Goal: Task Accomplishment & Management: Use online tool/utility

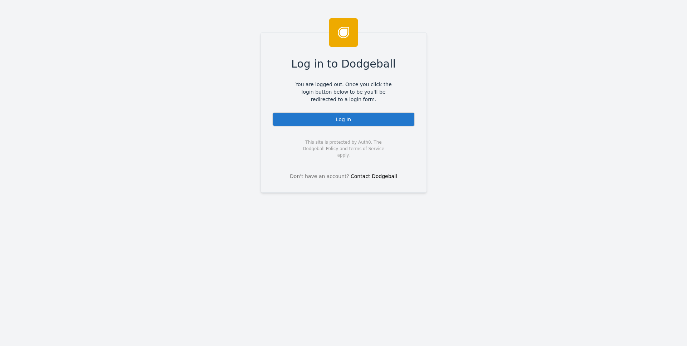
click at [345, 127] on div "Log in to Dodgeball You are logged out. Once you click the login button below t…" at bounding box center [343, 112] width 166 height 161
click at [347, 126] on div "Log In" at bounding box center [343, 119] width 143 height 14
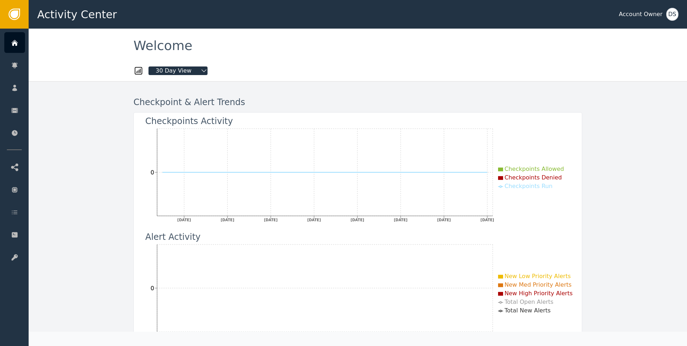
click at [668, 18] on div "DS" at bounding box center [672, 14] width 12 height 13
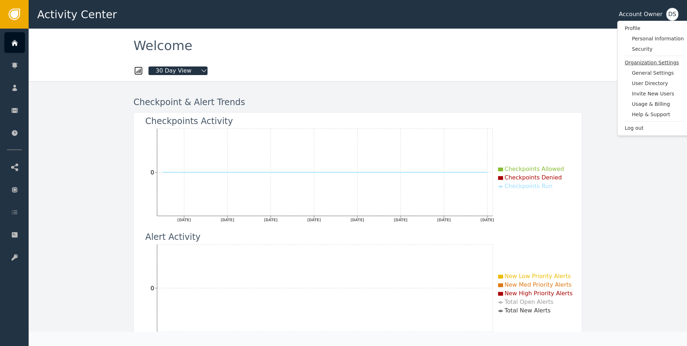
click at [638, 62] on span "Organization Settings" at bounding box center [653, 63] width 59 height 8
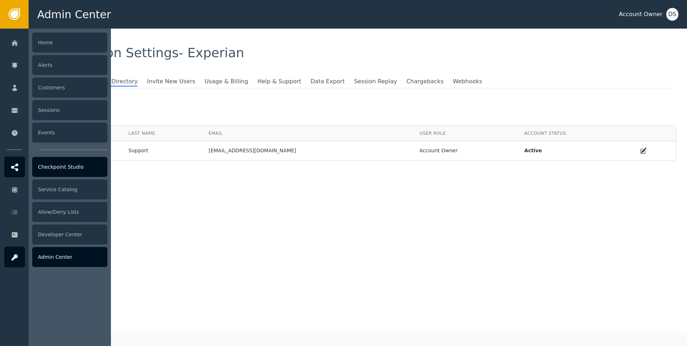
click at [6, 162] on div at bounding box center [14, 167] width 21 height 21
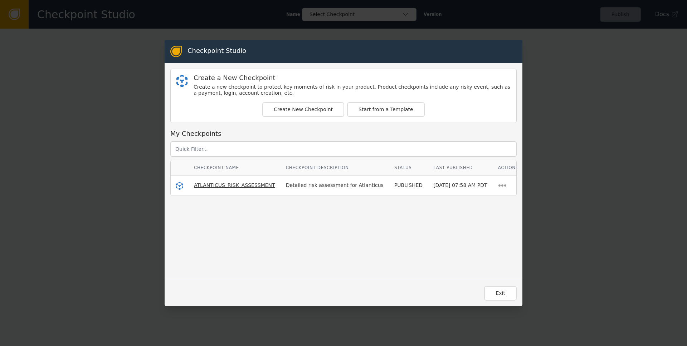
click at [246, 187] on span "ATLANTICUS_RISK_ASSESSMENT" at bounding box center [234, 185] width 81 height 6
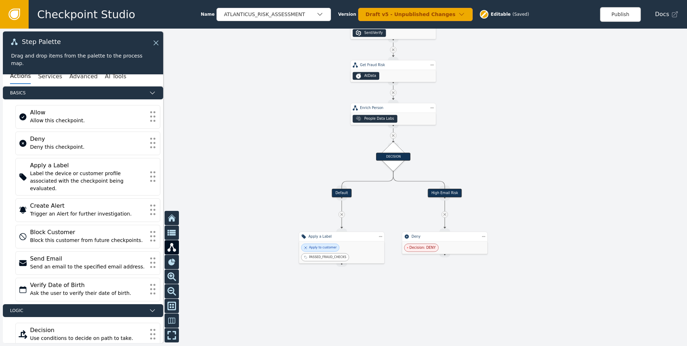
drag, startPoint x: 276, startPoint y: 246, endPoint x: 289, endPoint y: 142, distance: 104.9
click at [289, 142] on div at bounding box center [343, 188] width 687 height 318
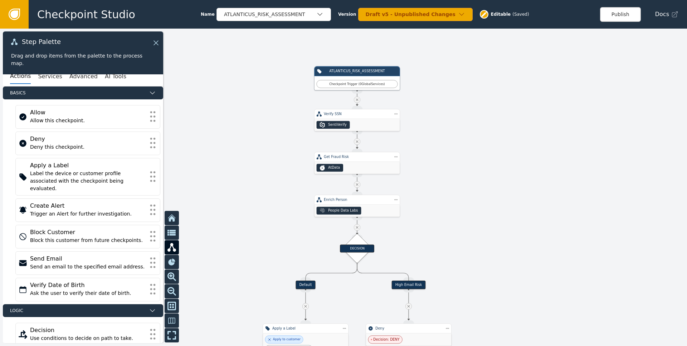
drag, startPoint x: 275, startPoint y: 196, endPoint x: 239, endPoint y: 288, distance: 98.8
click at [239, 288] on div at bounding box center [343, 188] width 687 height 318
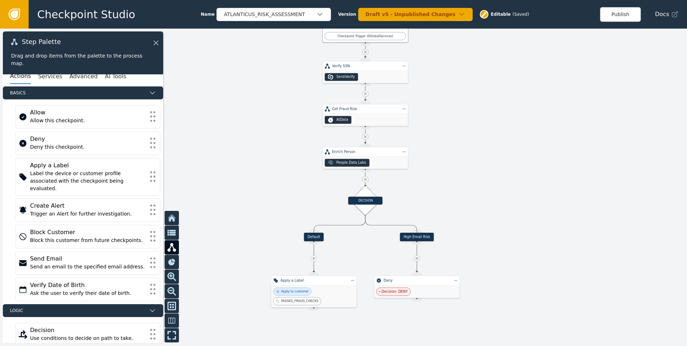
drag, startPoint x: 240, startPoint y: 285, endPoint x: 249, endPoint y: 237, distance: 48.6
click at [249, 237] on div at bounding box center [343, 188] width 687 height 318
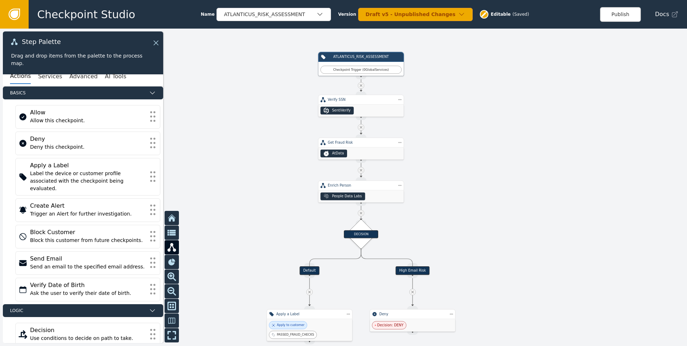
drag, startPoint x: 274, startPoint y: 179, endPoint x: 270, endPoint y: 212, distance: 33.9
click at [270, 212] on div at bounding box center [343, 188] width 687 height 318
click at [360, 85] on icon at bounding box center [361, 85] width 4 height 4
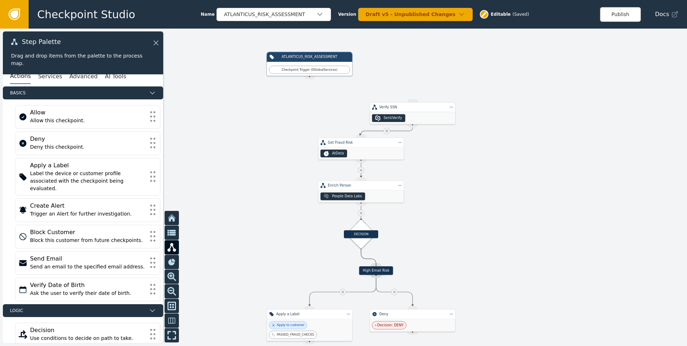
drag, startPoint x: 377, startPoint y: 109, endPoint x: 544, endPoint y: 122, distance: 167.9
click at [455, 122] on div "SentiVerify" at bounding box center [412, 118] width 85 height 12
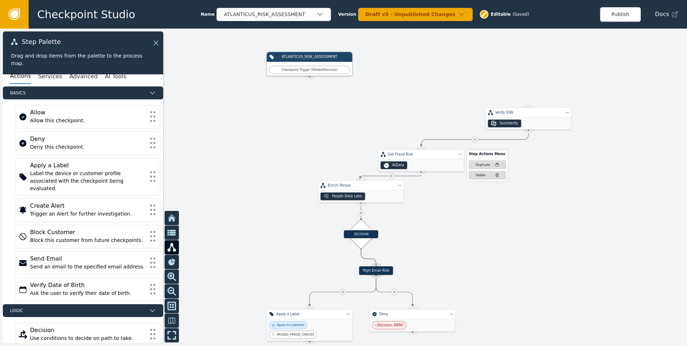
drag, startPoint x: 381, startPoint y: 148, endPoint x: 518, endPoint y: 163, distance: 137.8
click at [464, 163] on div "Get Fraud Risk Step Actions Menu Duplicate Delete AtData" at bounding box center [421, 160] width 86 height 22
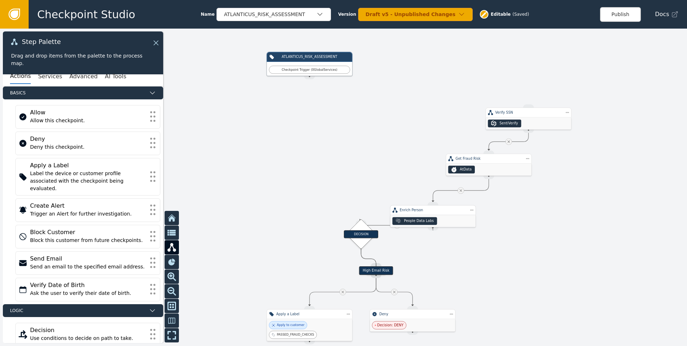
drag, startPoint x: 406, startPoint y: 201, endPoint x: 497, endPoint y: 224, distance: 93.2
click at [476, 215] on div "Enrich Person" at bounding box center [433, 210] width 86 height 10
drag, startPoint x: 401, startPoint y: 242, endPoint x: 494, endPoint y: 262, distance: 95.0
click at [378, 238] on div "DECISION" at bounding box center [361, 234] width 34 height 8
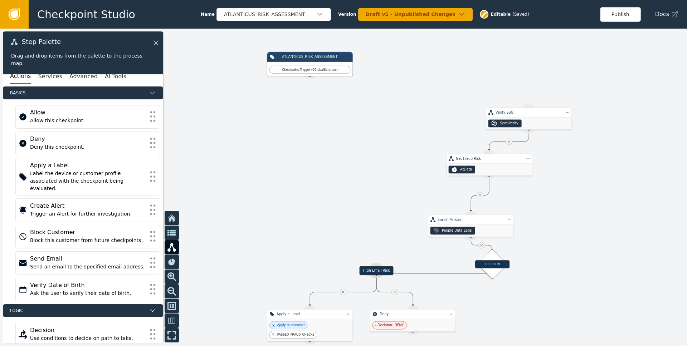
click at [578, 292] on div at bounding box center [343, 188] width 687 height 318
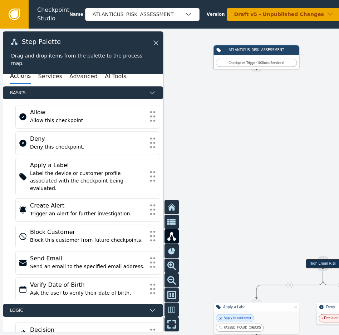
drag, startPoint x: 266, startPoint y: 203, endPoint x: 155, endPoint y: 190, distance: 111.7
click at [159, 190] on div "Target Handle for step Default Source Handle for step Target Handle for step Hi…" at bounding box center [169, 182] width 339 height 307
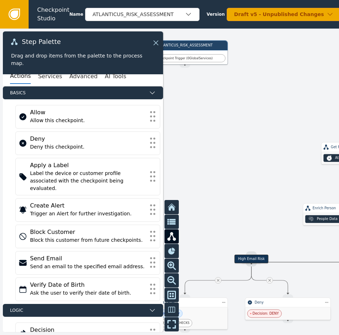
drag, startPoint x: 237, startPoint y: 202, endPoint x: 189, endPoint y: 203, distance: 47.9
click at [189, 203] on div at bounding box center [169, 182] width 339 height 307
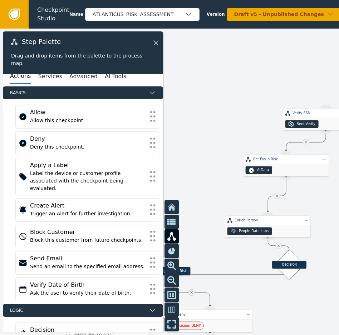
drag, startPoint x: 254, startPoint y: 195, endPoint x: 200, endPoint y: 233, distance: 65.7
click at [200, 233] on div at bounding box center [169, 182] width 339 height 307
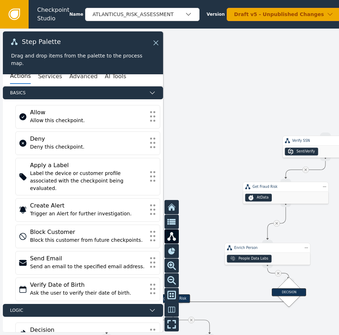
drag, startPoint x: 211, startPoint y: 160, endPoint x: 234, endPoint y: 161, distance: 23.3
click at [234, 161] on div at bounding box center [169, 182] width 339 height 307
click at [49, 76] on button "Services" at bounding box center [50, 76] width 24 height 15
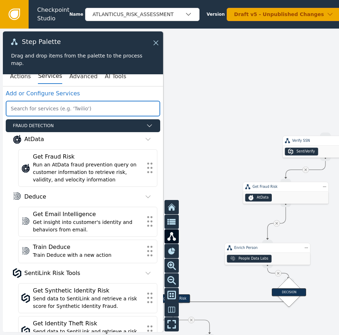
click at [59, 108] on input "text" at bounding box center [83, 109] width 155 height 16
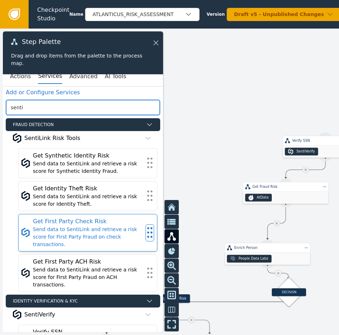
scroll to position [1, 0]
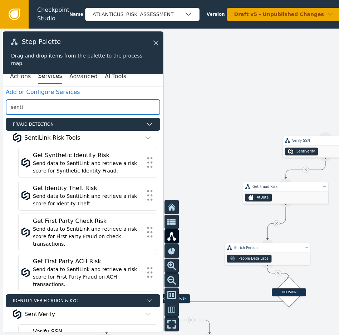
type input "senti"
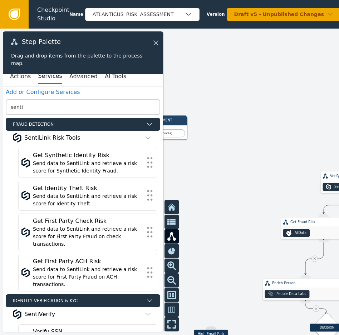
drag, startPoint x: 205, startPoint y: 136, endPoint x: 241, endPoint y: 170, distance: 49.1
click at [241, 170] on div at bounding box center [169, 182] width 339 height 307
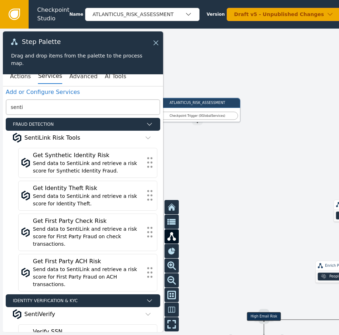
drag, startPoint x: 231, startPoint y: 162, endPoint x: 282, endPoint y: 137, distance: 56.6
click at [283, 137] on div at bounding box center [169, 182] width 339 height 307
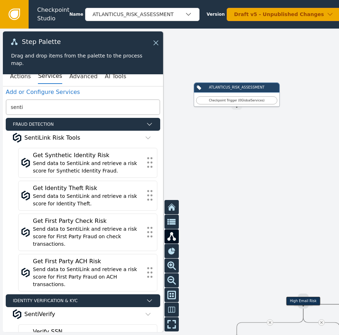
drag, startPoint x: 255, startPoint y: 153, endPoint x: 271, endPoint y: 149, distance: 16.8
click at [271, 149] on div at bounding box center [169, 182] width 339 height 307
click at [69, 76] on button "Advanced" at bounding box center [83, 76] width 28 height 15
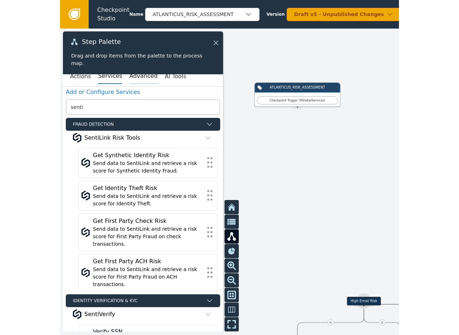
scroll to position [0, 0]
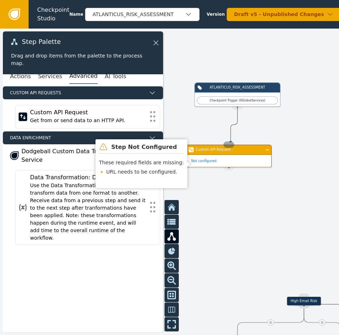
drag, startPoint x: 239, startPoint y: 108, endPoint x: 231, endPoint y: 142, distance: 34.4
click at [237, 142] on div "Target Handle for step Default Source Handle for step Target Handle for step Hi…" at bounding box center [339, 175] width 204 height 184
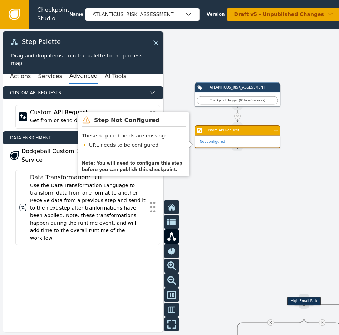
click at [247, 142] on div "Not configured" at bounding box center [237, 142] width 85 height 12
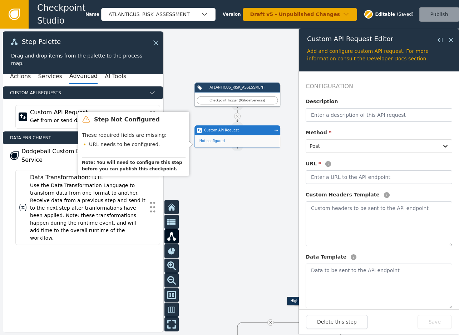
click at [252, 182] on div at bounding box center [229, 182] width 459 height 307
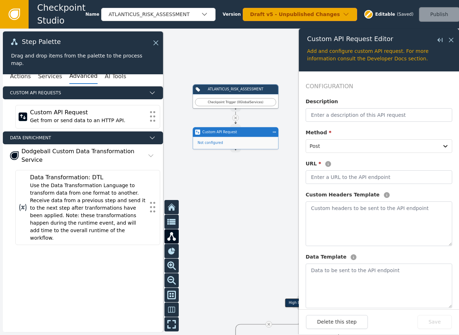
drag, startPoint x: 261, startPoint y: 252, endPoint x: 156, endPoint y: 131, distance: 161.0
click at [156, 0] on body "Checkpoint Studio Name ATLANTICUS_RISK_ASSESSMENT Version Draft v5 - Unpublishe…" at bounding box center [229, 0] width 459 height 0
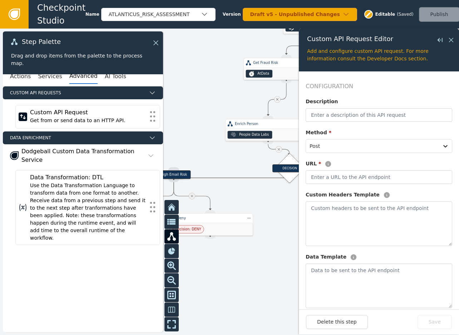
drag, startPoint x: 245, startPoint y: 161, endPoint x: 210, endPoint y: 148, distance: 37.1
click at [210, 149] on div at bounding box center [229, 182] width 459 height 307
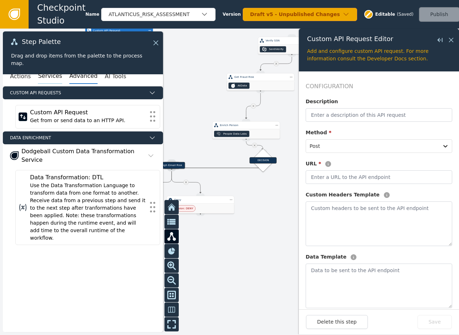
click at [39, 75] on button "Services" at bounding box center [50, 76] width 24 height 15
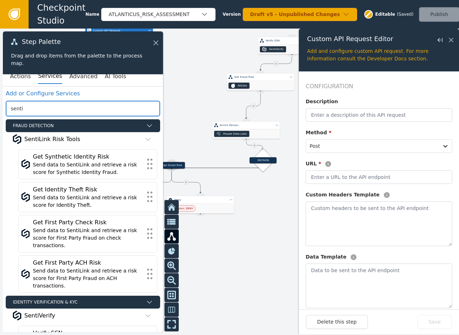
click at [49, 101] on input "senti" at bounding box center [83, 109] width 155 height 16
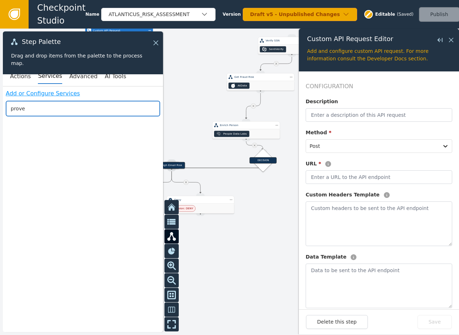
type input "prove"
click at [35, 90] on link "Add or Configure Services" at bounding box center [43, 93] width 74 height 7
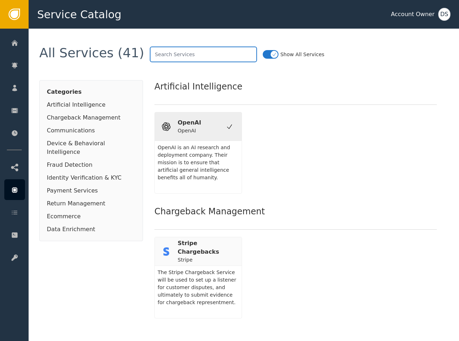
click at [158, 52] on input "text" at bounding box center [203, 54] width 107 height 16
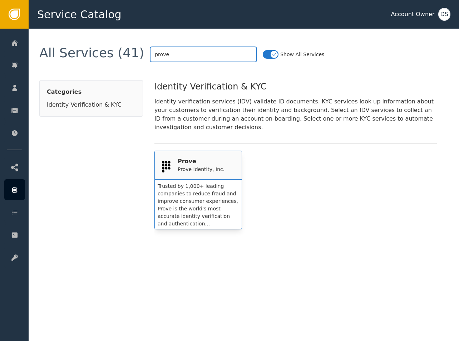
type input "prove"
click at [202, 177] on div "Prove Prove Identity, Inc." at bounding box center [198, 165] width 87 height 29
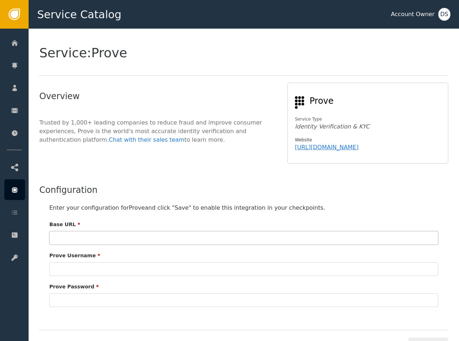
click at [168, 235] on input "text" at bounding box center [243, 238] width 389 height 14
type input "a"
click at [103, 276] on div "Base URL * a Prove Username * Prove Password *" at bounding box center [243, 264] width 389 height 86
click at [105, 273] on input "text" at bounding box center [243, 269] width 389 height 14
type input "a"
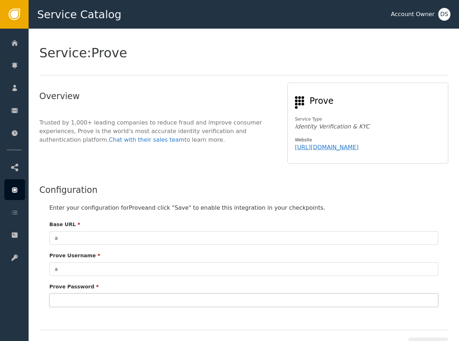
click at [101, 299] on input "text" at bounding box center [243, 300] width 389 height 14
click at [182, 208] on div "Enter your configuration for Prove and click "Save" to enable this integration …" at bounding box center [243, 208] width 389 height 9
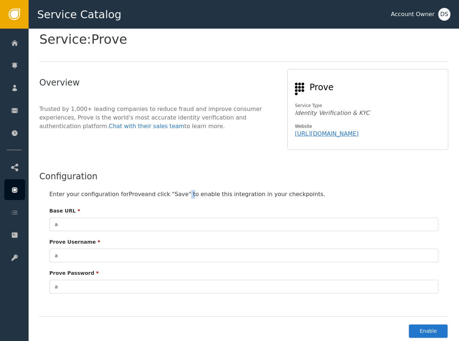
scroll to position [29, 0]
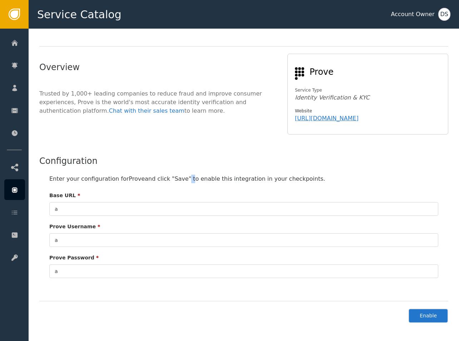
click at [430, 317] on button "Enable" at bounding box center [428, 315] width 40 height 15
type input "*"
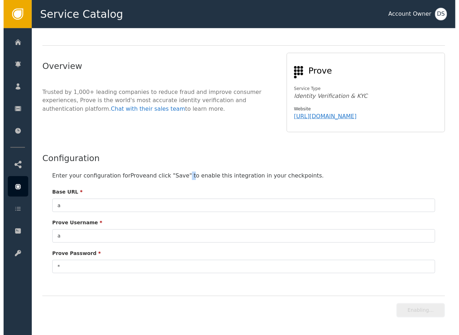
scroll to position [30, 0]
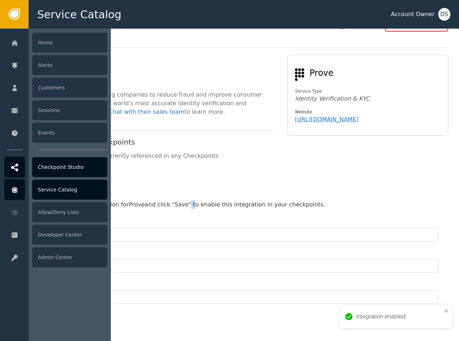
click at [17, 170] on icon at bounding box center [14, 167] width 7 height 8
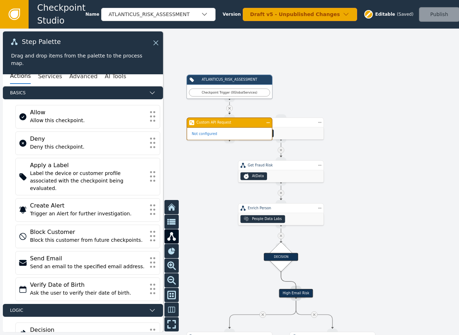
drag, startPoint x: 198, startPoint y: 184, endPoint x: 215, endPoint y: 180, distance: 16.7
click at [215, 180] on div at bounding box center [229, 182] width 459 height 307
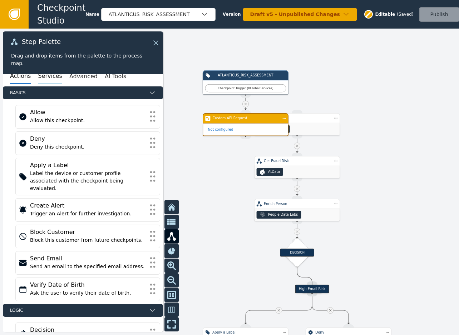
click at [56, 74] on button "Services" at bounding box center [50, 76] width 24 height 15
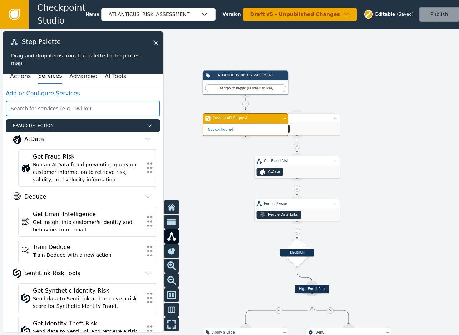
click at [57, 113] on input "text" at bounding box center [83, 109] width 155 height 16
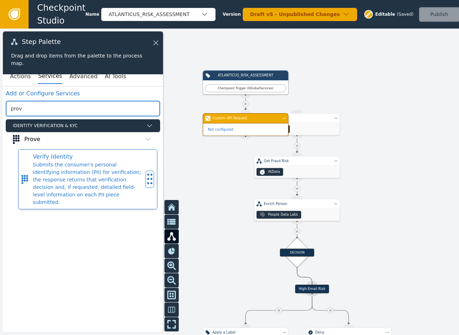
type input "prov"
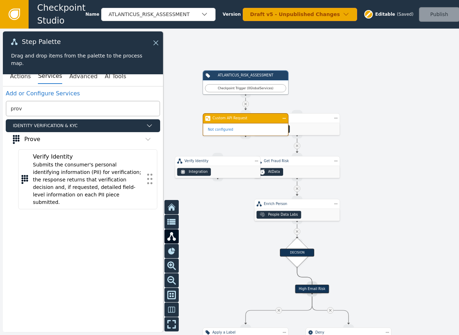
click at [402, 152] on div at bounding box center [229, 182] width 459 height 307
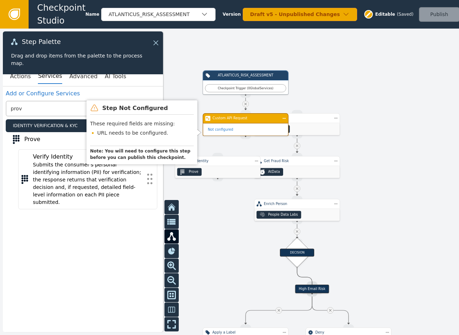
click at [245, 102] on icon at bounding box center [246, 104] width 4 height 4
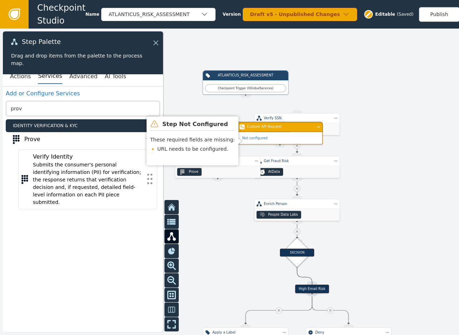
drag, startPoint x: 292, startPoint y: 133, endPoint x: 420, endPoint y: 176, distance: 134.4
click at [323, 144] on div "Not configured" at bounding box center [279, 138] width 85 height 12
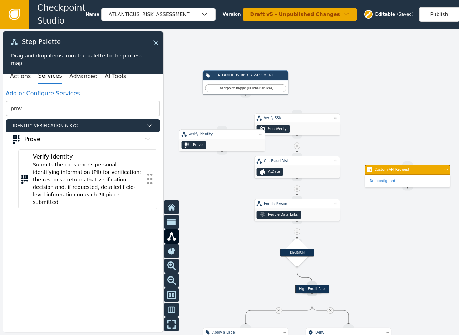
drag, startPoint x: 205, startPoint y: 166, endPoint x: 208, endPoint y: 138, distance: 28.5
click at [209, 139] on div "Verify Identity Prove" at bounding box center [222, 140] width 86 height 22
drag, startPoint x: 314, startPoint y: 123, endPoint x: 416, endPoint y: 127, distance: 102.0
click at [381, 127] on div "Verify SSN" at bounding box center [338, 127] width 86 height 10
drag, startPoint x: 317, startPoint y: 171, endPoint x: 398, endPoint y: 221, distance: 95.2
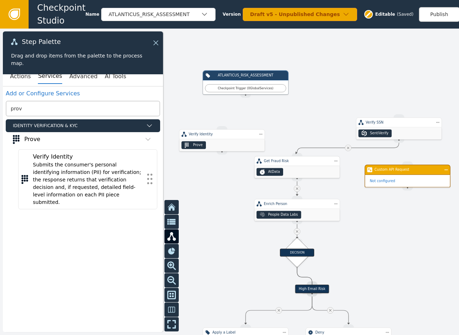
click at [340, 178] on div "AtData" at bounding box center [297, 172] width 85 height 12
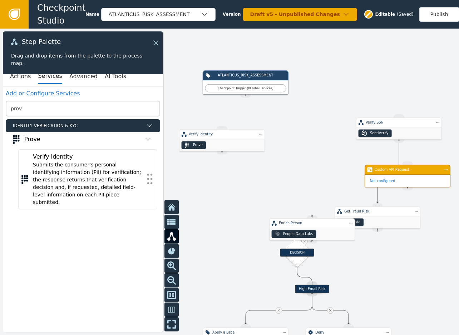
drag, startPoint x: 315, startPoint y: 221, endPoint x: 373, endPoint y: 286, distance: 87.4
click at [355, 241] on div ".people-data-labs-icon_svg__cls-1{fill:currentColor} People Data Labs" at bounding box center [312, 235] width 85 height 12
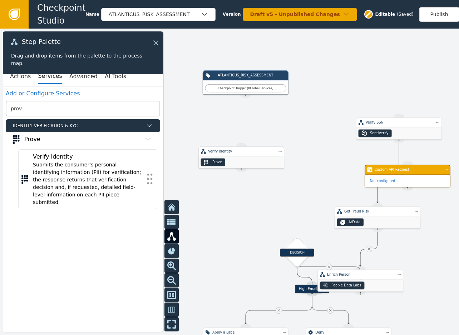
drag, startPoint x: 237, startPoint y: 138, endPoint x: 269, endPoint y: 160, distance: 38.4
click at [264, 157] on div "Verify Identity" at bounding box center [241, 152] width 86 height 10
drag, startPoint x: 276, startPoint y: 169, endPoint x: 287, endPoint y: 180, distance: 15.7
click at [287, 173] on div "Verify Identity Prove" at bounding box center [249, 162] width 86 height 22
click at [82, 77] on button "Advanced" at bounding box center [83, 76] width 28 height 15
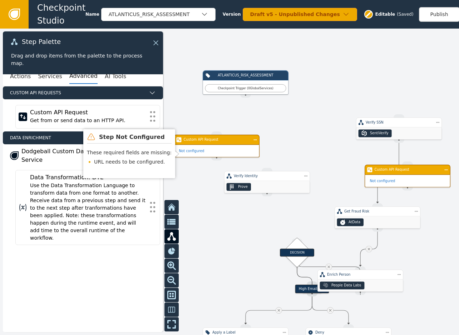
click at [222, 154] on div "Not configured" at bounding box center [216, 151] width 85 height 12
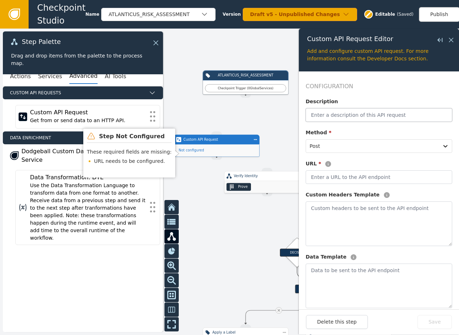
click at [351, 113] on input "text" at bounding box center [379, 115] width 147 height 14
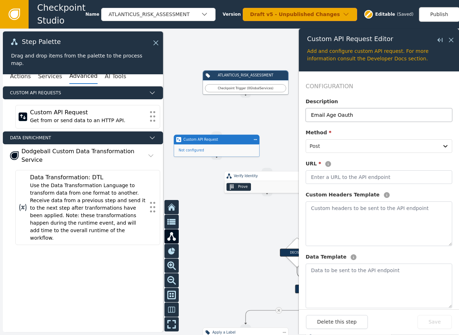
type input "Email Age Oauth"
click at [351, 174] on input "text" at bounding box center [379, 178] width 147 height 14
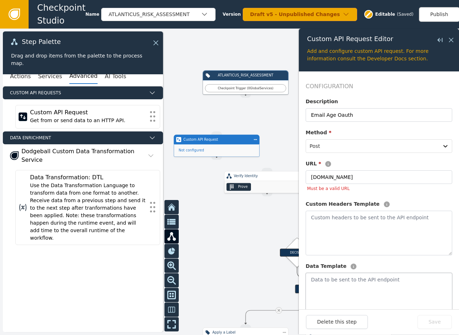
click at [368, 293] on textarea at bounding box center [379, 295] width 147 height 45
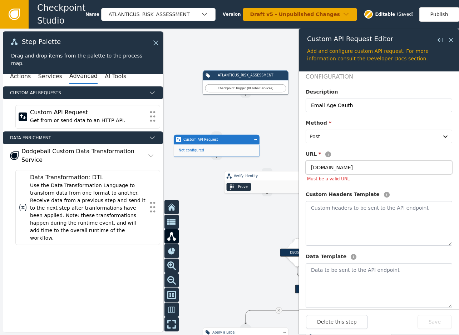
click at [309, 167] on input "[DOMAIN_NAME]" at bounding box center [379, 168] width 147 height 14
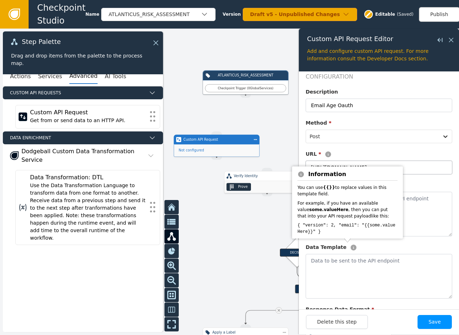
type input "[URL][DOMAIN_NAME]"
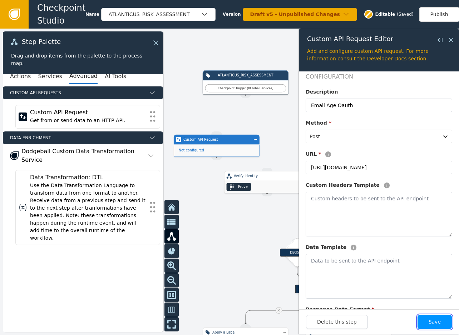
click at [437, 327] on button "Save" at bounding box center [435, 322] width 34 height 14
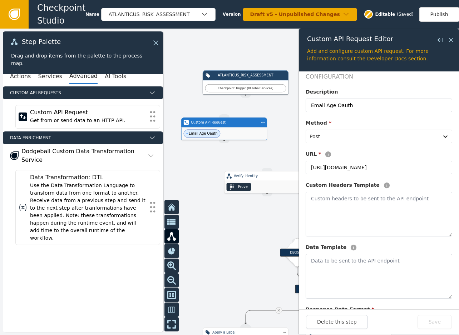
drag, startPoint x: 230, startPoint y: 143, endPoint x: 244, endPoint y: 137, distance: 15.4
click at [237, 125] on div "Custom API Request" at bounding box center [224, 123] width 86 height 10
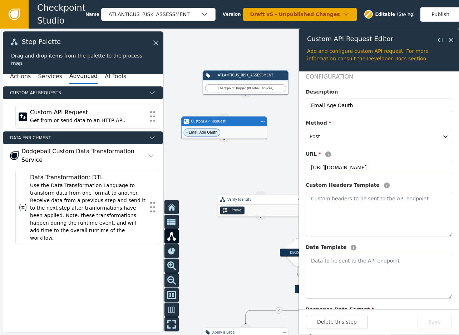
drag, startPoint x: 266, startPoint y: 179, endPoint x: 253, endPoint y: 250, distance: 72.7
click at [253, 205] on div "Verify Identity" at bounding box center [261, 200] width 86 height 10
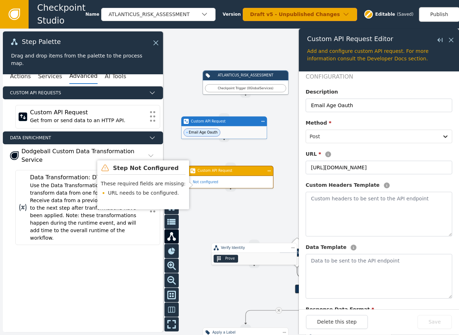
click at [241, 179] on div "Not configured" at bounding box center [230, 182] width 85 height 12
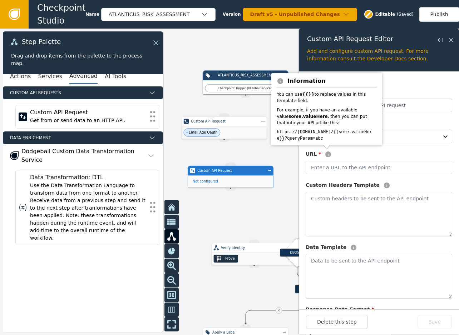
click at [339, 112] on div "For example, if you have an available value some.valueHere , then you can put t…" at bounding box center [327, 116] width 100 height 19
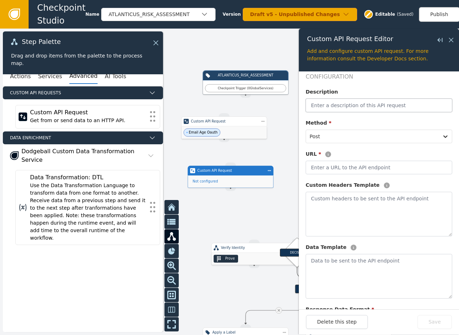
click at [403, 106] on input "text" at bounding box center [379, 106] width 147 height 14
click at [323, 103] on input "Email Age Request" at bounding box center [379, 106] width 147 height 14
click at [327, 105] on input "Email Age Request" at bounding box center [379, 106] width 147 height 14
type input "Emailage Request"
click at [350, 166] on input "text" at bounding box center [379, 168] width 147 height 14
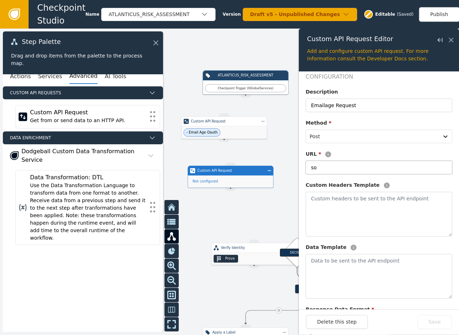
type input "s"
type input "[URL][DOMAIN_NAME]"
click at [343, 137] on div at bounding box center [373, 137] width 126 height 10
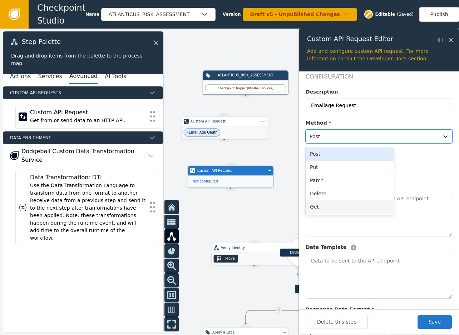
click at [338, 210] on div "Get" at bounding box center [350, 207] width 88 height 13
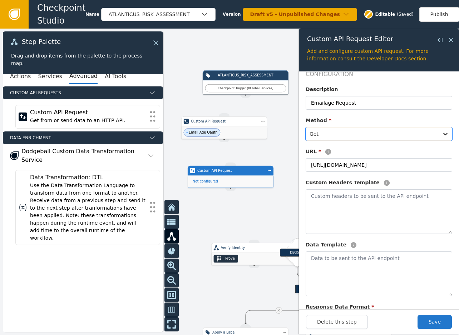
scroll to position [13, 0]
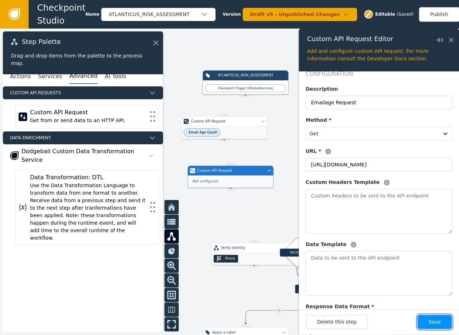
click at [431, 328] on button "Save" at bounding box center [435, 322] width 34 height 14
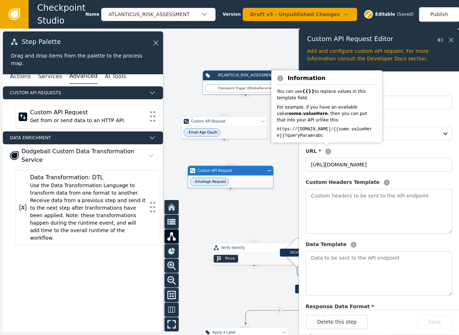
click at [374, 133] on pre "https://[DOMAIN_NAME]/{{some.valueHere}}?queryParam=abc" at bounding box center [327, 132] width 100 height 13
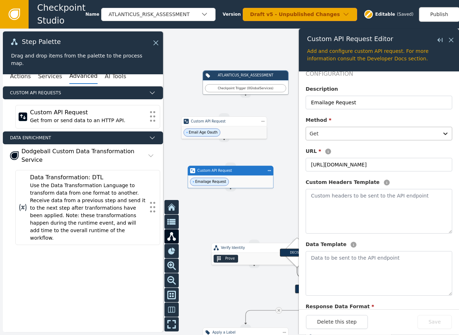
click at [422, 136] on div at bounding box center [373, 134] width 126 height 10
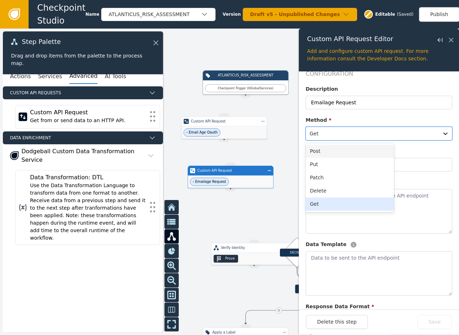
click at [348, 152] on div "Post" at bounding box center [350, 151] width 88 height 13
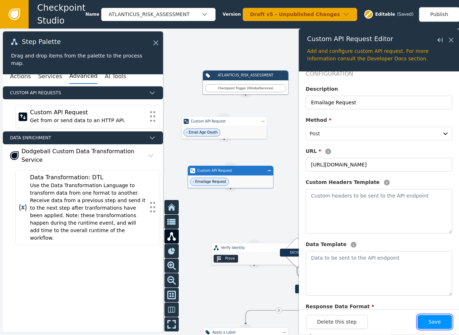
click at [442, 329] on button "Save" at bounding box center [435, 322] width 34 height 14
click at [443, 329] on button "Save" at bounding box center [435, 322] width 34 height 14
click at [263, 210] on div at bounding box center [229, 182] width 459 height 307
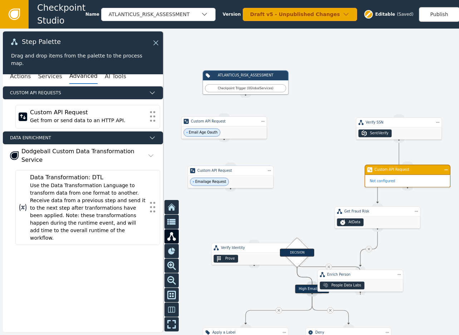
click at [239, 132] on div "Email Age Oauth" at bounding box center [224, 133] width 85 height 13
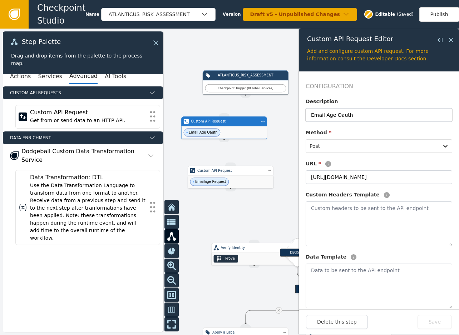
click at [327, 115] on input "Email Age Oauth" at bounding box center [379, 115] width 147 height 14
type input "Emailage Oauth"
click at [435, 329] on button "Save" at bounding box center [435, 322] width 34 height 14
click at [241, 211] on div at bounding box center [229, 182] width 459 height 307
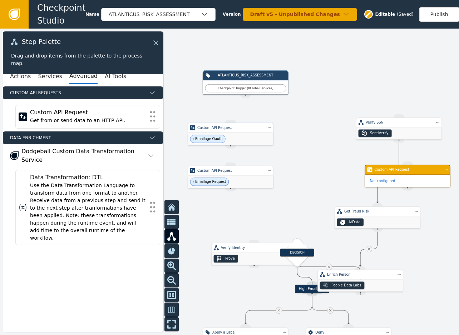
drag, startPoint x: 236, startPoint y: 129, endPoint x: 242, endPoint y: 136, distance: 8.9
click at [242, 136] on div "Emailage Oauth" at bounding box center [230, 139] width 85 height 13
drag, startPoint x: 245, startPoint y: 97, endPoint x: 232, endPoint y: 124, distance: 30.1
click at [246, 124] on div "Target Handle for step Default Source Handle for step Target Handle for step Hi…" at bounding box center [383, 162] width 275 height 184
drag, startPoint x: 246, startPoint y: 138, endPoint x: 229, endPoint y: 163, distance: 30.8
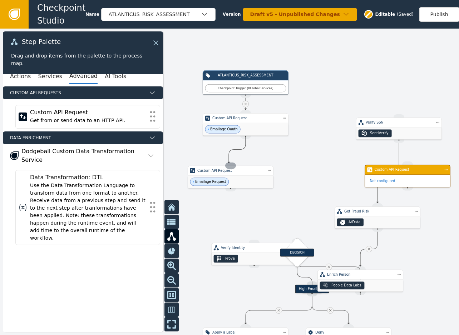
click at [246, 163] on div "Target Handle for step Default Source Handle for step Target Handle for step Hi…" at bounding box center [383, 162] width 275 height 184
click at [239, 206] on div at bounding box center [229, 182] width 459 height 307
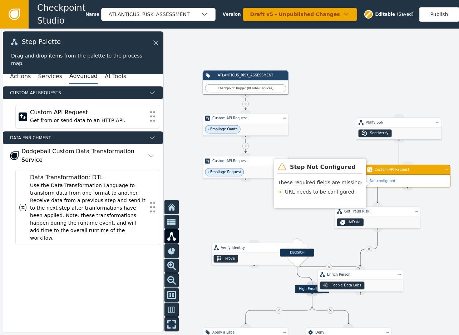
click at [391, 120] on div "Verify SSN" at bounding box center [399, 122] width 67 height 5
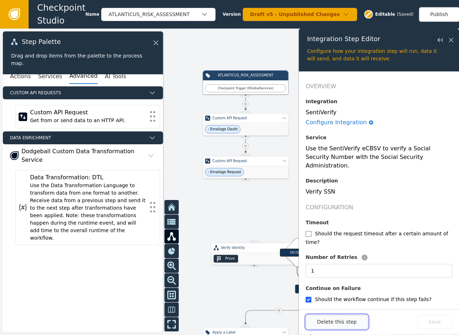
click at [331, 329] on button "Delete this step" at bounding box center [337, 322] width 62 height 14
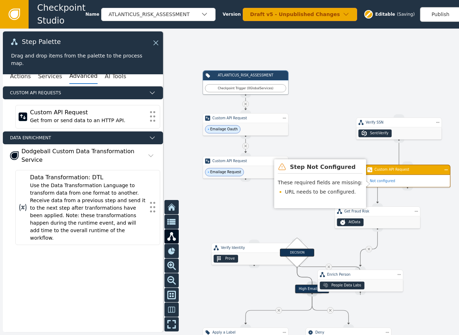
click at [396, 176] on div "Not configured" at bounding box center [407, 181] width 85 height 12
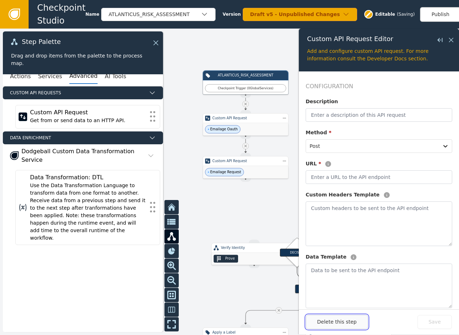
click at [334, 322] on button "Delete this step" at bounding box center [337, 322] width 62 height 14
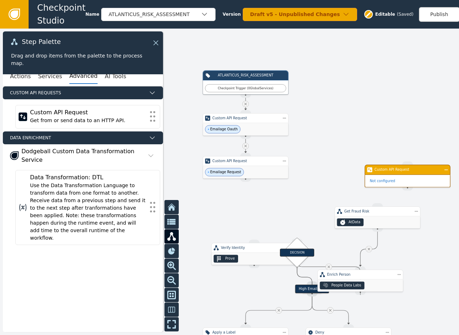
click at [294, 208] on div at bounding box center [229, 182] width 459 height 307
click at [371, 213] on div "Get Fraud Risk" at bounding box center [377, 211] width 67 height 5
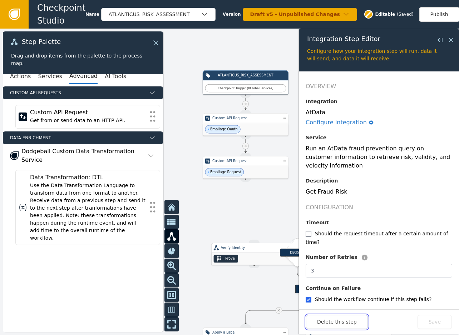
drag, startPoint x: 343, startPoint y: 327, endPoint x: 272, endPoint y: 261, distance: 97.4
click at [343, 327] on button "Delete this step" at bounding box center [337, 322] width 62 height 14
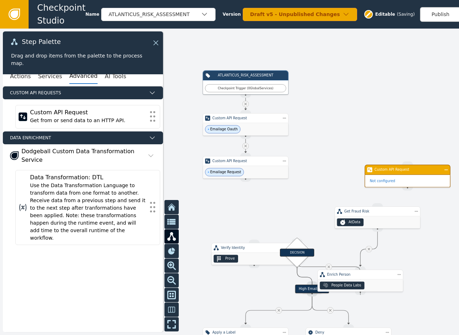
click at [258, 236] on div at bounding box center [229, 182] width 459 height 307
click at [247, 256] on div "Prove" at bounding box center [254, 259] width 85 height 12
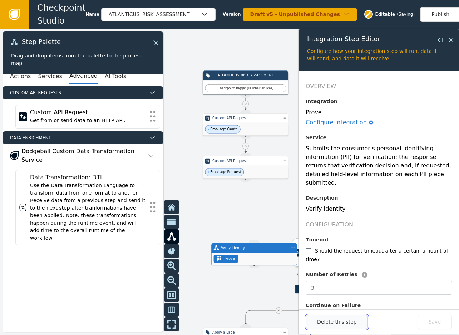
click at [328, 324] on button "Delete this step" at bounding box center [337, 322] width 62 height 14
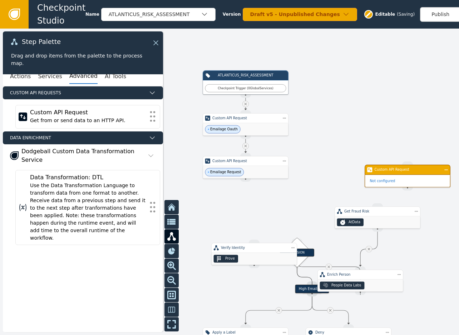
click at [230, 210] on div at bounding box center [229, 182] width 459 height 307
click at [301, 261] on div "DECISION" at bounding box center [297, 252] width 21 height 21
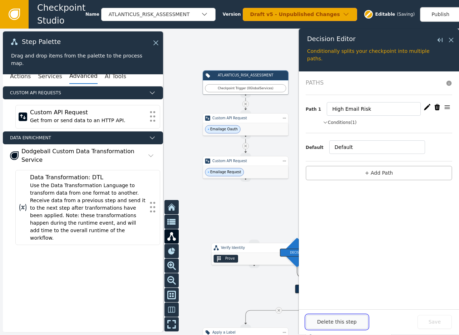
click at [322, 327] on button "Delete this step" at bounding box center [337, 322] width 62 height 14
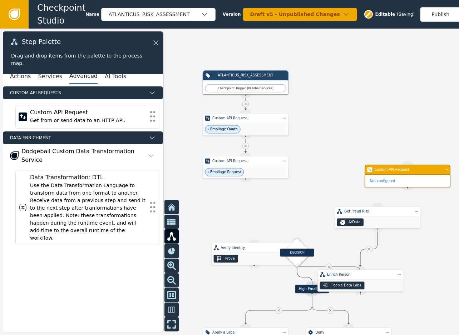
click at [255, 222] on div at bounding box center [229, 182] width 459 height 307
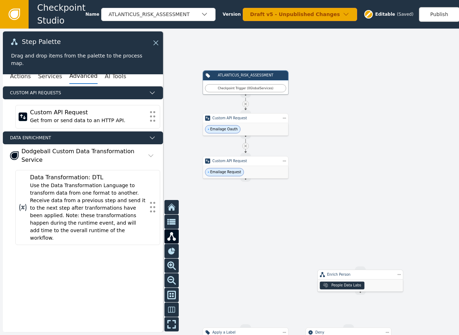
click at [353, 285] on div "People Data Labs" at bounding box center [347, 285] width 30 height 5
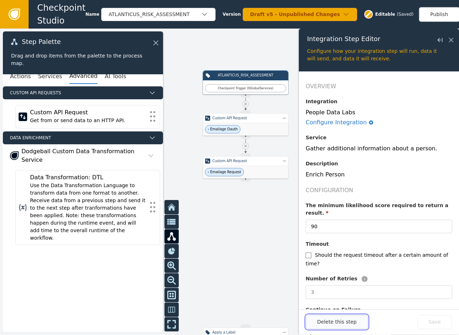
click at [334, 329] on button "Delete this step" at bounding box center [337, 322] width 62 height 14
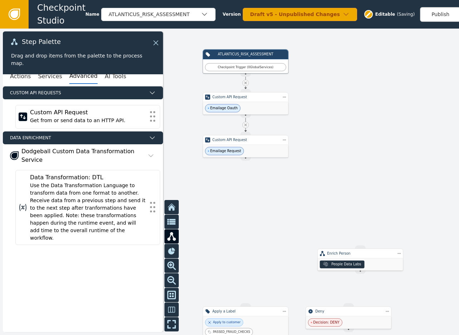
drag, startPoint x: 265, startPoint y: 290, endPoint x: 265, endPoint y: 207, distance: 82.3
click at [265, 208] on div at bounding box center [229, 182] width 459 height 307
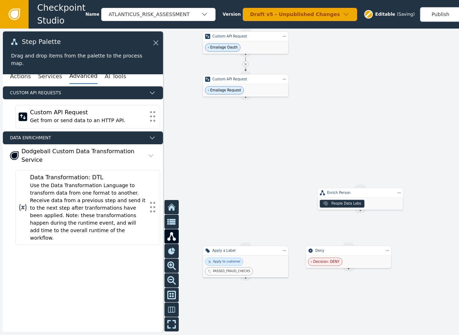
click at [251, 260] on div "Apply to customer PASSED_FRAUD_CHECKS" at bounding box center [245, 267] width 81 height 18
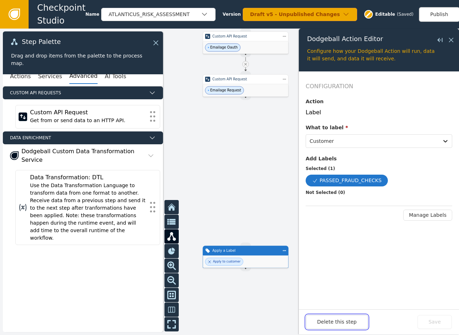
drag, startPoint x: 325, startPoint y: 326, endPoint x: 304, endPoint y: 299, distance: 33.4
click at [325, 326] on button "Delete this step" at bounding box center [337, 322] width 62 height 14
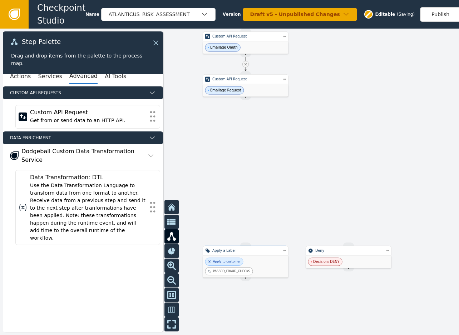
click at [244, 212] on div at bounding box center [229, 182] width 459 height 307
click at [322, 252] on div "Deny" at bounding box center [348, 251] width 67 height 5
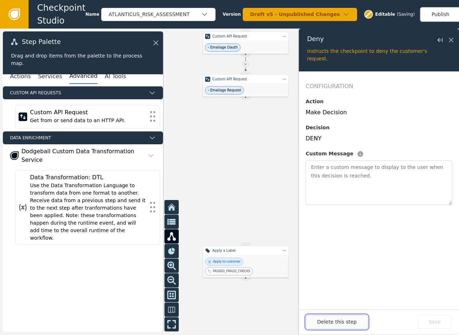
click at [338, 329] on button "Delete this step" at bounding box center [337, 322] width 62 height 14
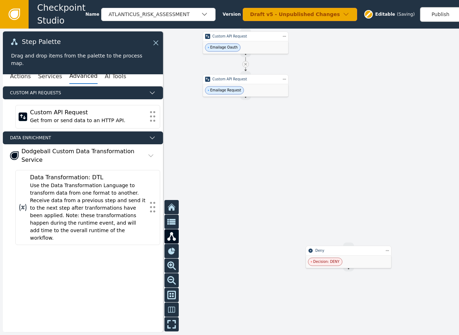
click at [270, 254] on div at bounding box center [229, 182] width 459 height 307
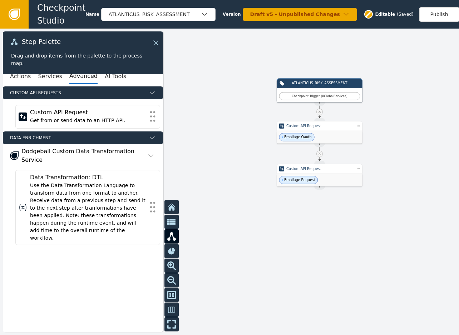
drag, startPoint x: 276, startPoint y: 193, endPoint x: 327, endPoint y: 263, distance: 86.3
click at [327, 263] on div at bounding box center [229, 182] width 459 height 307
click at [49, 72] on button "Services" at bounding box center [50, 76] width 24 height 15
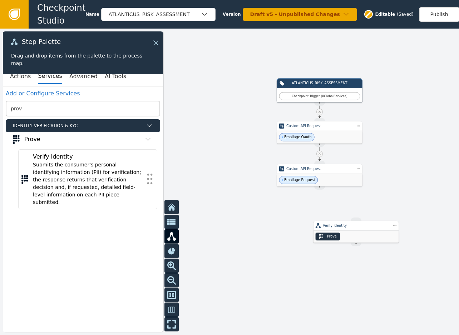
drag, startPoint x: 401, startPoint y: 233, endPoint x: 335, endPoint y: 229, distance: 66.3
click at [335, 231] on div "Prove" at bounding box center [356, 237] width 85 height 12
click at [340, 231] on div "Prove" at bounding box center [331, 235] width 85 height 12
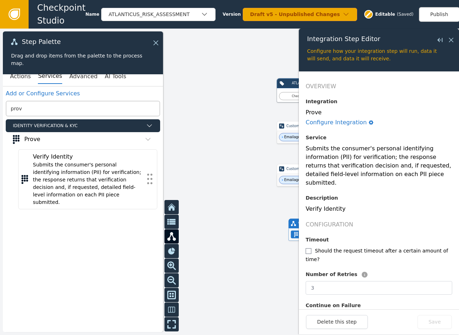
click at [207, 230] on div at bounding box center [229, 182] width 459 height 307
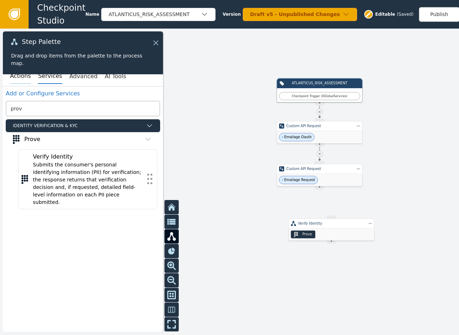
click at [13, 79] on button "Actions" at bounding box center [20, 76] width 21 height 15
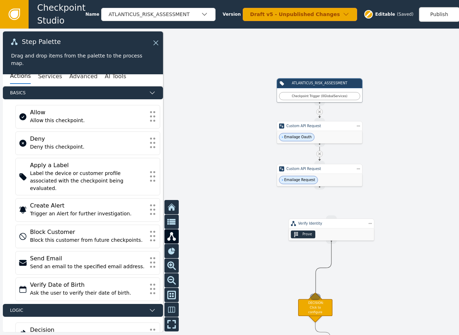
drag, startPoint x: 334, startPoint y: 242, endPoint x: 316, endPoint y: 295, distance: 56.0
click at [320, 263] on div "Target Handle for step Default Source Handle for step ATLANTICUS_RISK_ASSESSMEN…" at bounding box center [457, 170] width 275 height 184
click at [316, 303] on div "DECISION: Click to configure" at bounding box center [315, 307] width 34 height 17
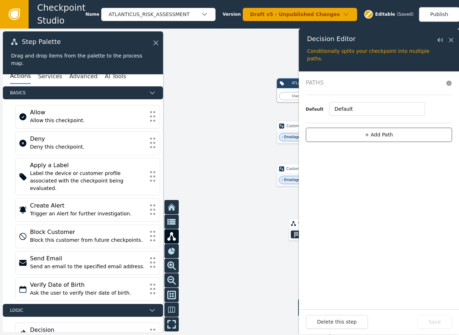
click at [367, 141] on button "+ Add Path" at bounding box center [379, 135] width 147 height 15
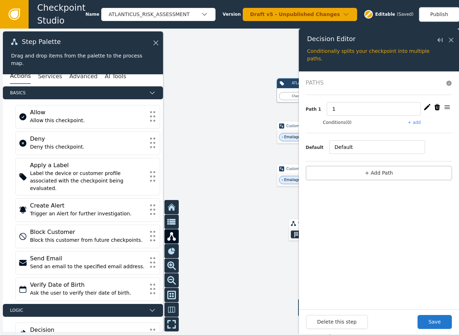
click at [417, 122] on button "+ add" at bounding box center [414, 122] width 13 height 6
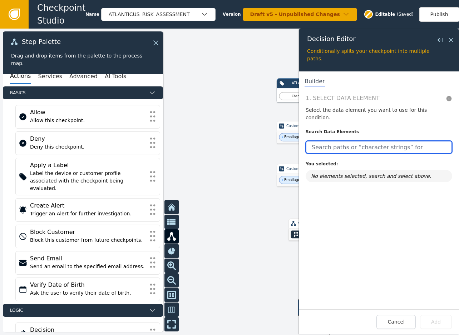
click at [363, 141] on input "text" at bounding box center [379, 147] width 147 height 13
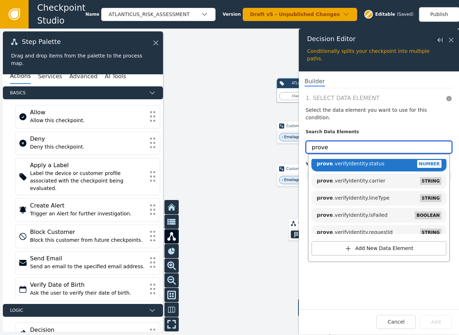
scroll to position [0, 0]
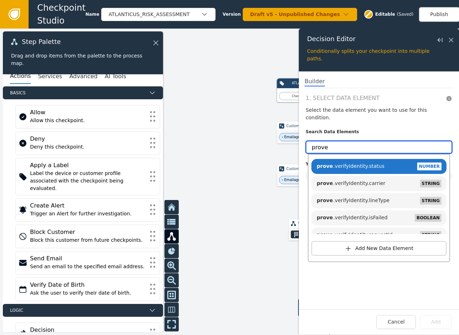
type input "prove"
click at [239, 157] on div at bounding box center [229, 182] width 459 height 307
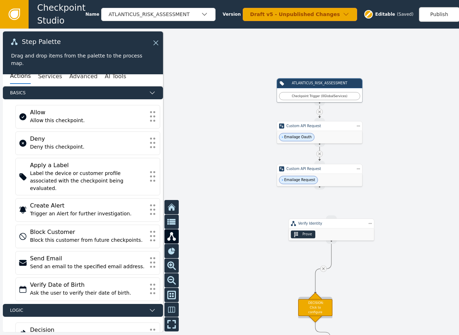
click at [313, 304] on div "DECISION: Click to configure" at bounding box center [315, 307] width 34 height 17
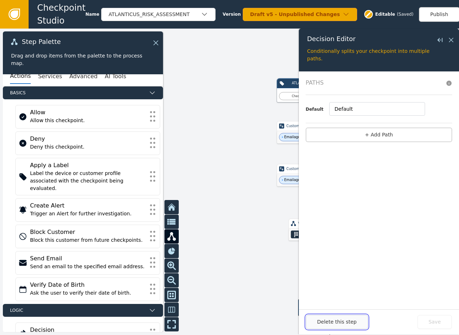
click at [342, 329] on button "Delete this step" at bounding box center [337, 322] width 62 height 14
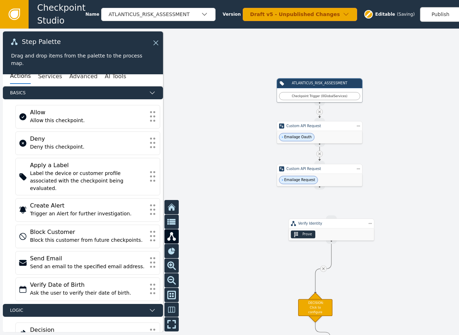
click at [269, 268] on div at bounding box center [229, 182] width 459 height 307
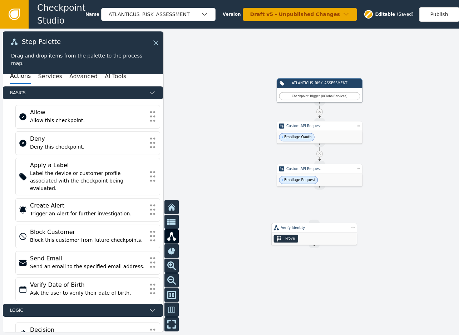
drag, startPoint x: 351, startPoint y: 230, endPoint x: 333, endPoint y: 234, distance: 18.0
click at [333, 234] on div "Prove" at bounding box center [314, 239] width 85 height 12
click at [43, 73] on button "Services" at bounding box center [50, 76] width 24 height 15
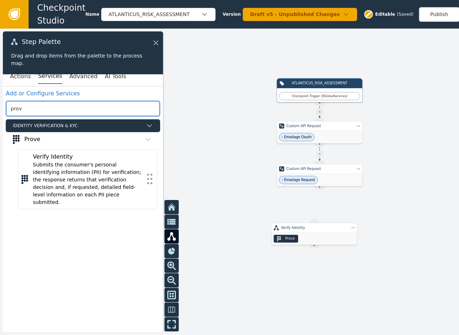
click at [42, 109] on input "prov" at bounding box center [83, 109] width 155 height 16
click at [41, 109] on input "prov" at bounding box center [83, 109] width 155 height 16
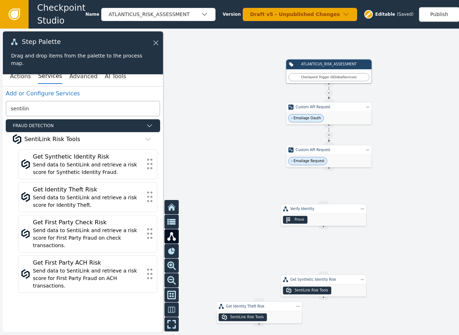
drag, startPoint x: 363, startPoint y: 279, endPoint x: 389, endPoint y: 205, distance: 79.2
click at [389, 205] on div at bounding box center [229, 182] width 459 height 307
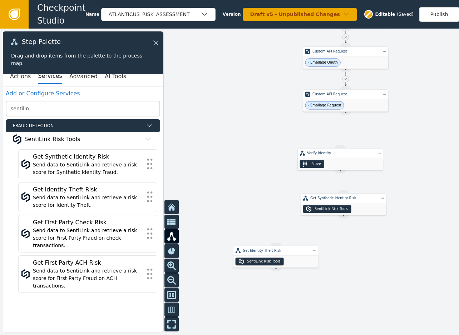
drag, startPoint x: 352, startPoint y: 229, endPoint x: 351, endPoint y: 196, distance: 32.2
click at [351, 196] on div "Get Synthetic Identity Risk SentiLink Risk Tools" at bounding box center [344, 204] width 86 height 22
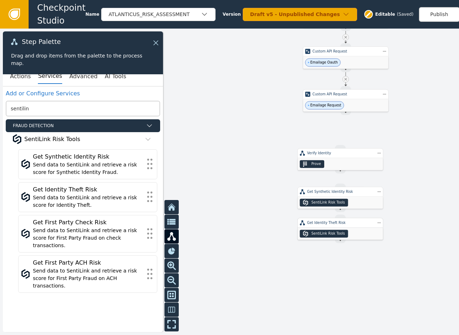
drag, startPoint x: 290, startPoint y: 256, endPoint x: 353, endPoint y: 230, distance: 68.6
click at [353, 230] on div "SentiLink Risk Tools" at bounding box center [340, 234] width 85 height 12
click at [209, 174] on div at bounding box center [229, 182] width 459 height 307
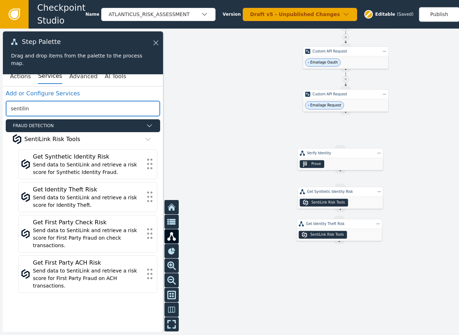
click at [42, 107] on input "sentilin" at bounding box center [83, 109] width 155 height 16
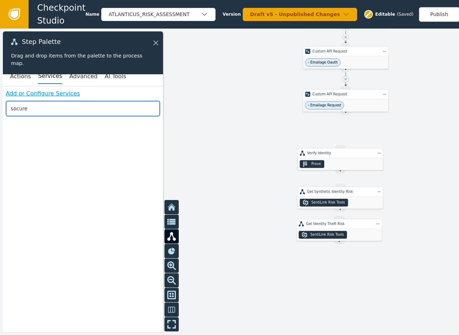
type input "socure"
click at [25, 91] on link "Add or Configure Services" at bounding box center [43, 93] width 74 height 7
click at [85, 106] on input "socure" at bounding box center [83, 109] width 155 height 16
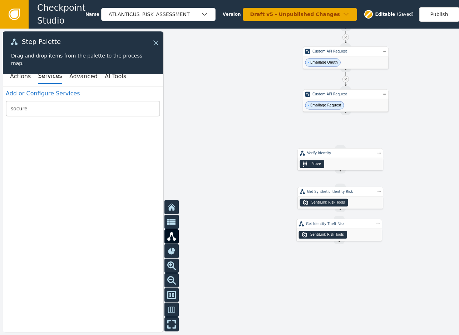
click at [209, 114] on div at bounding box center [229, 182] width 459 height 307
